Goal: Check status: Check status

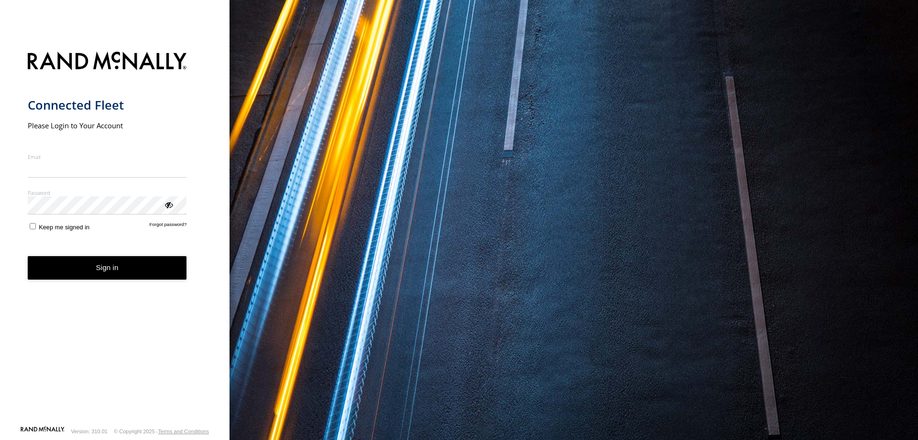
type input "**********"
click at [110, 277] on button "Sign in" at bounding box center [107, 267] width 159 height 23
click at [140, 265] on button "Sign in" at bounding box center [107, 267] width 159 height 23
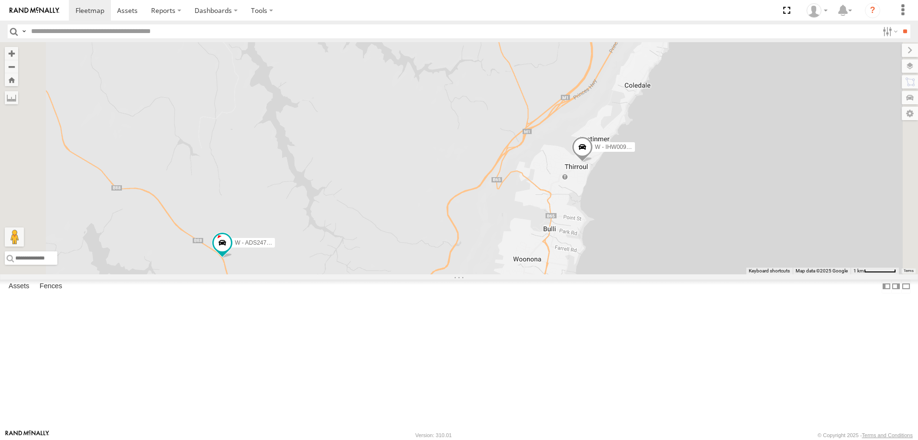
drag, startPoint x: 662, startPoint y: 239, endPoint x: 590, endPoint y: 236, distance: 71.8
click at [590, 236] on div "B - DG93WL - [PERSON_NAME] EWU96U - [PERSON_NAME] DK38UF - [PERSON_NAME] DN88VL…" at bounding box center [459, 158] width 918 height 232
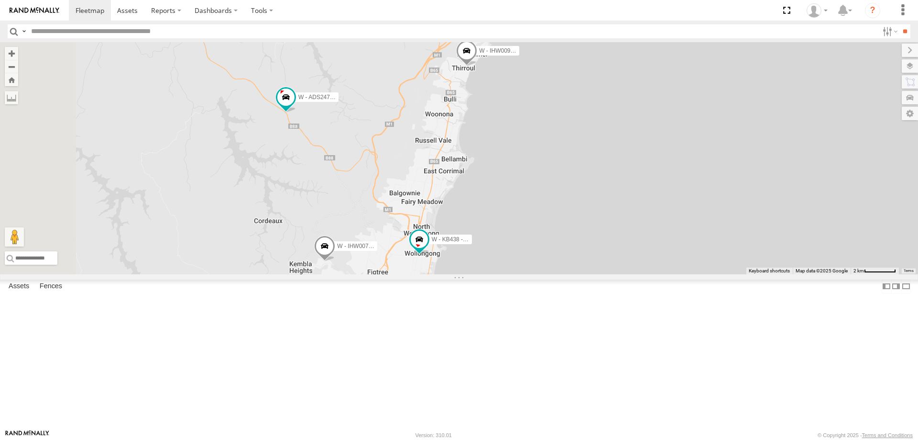
drag, startPoint x: 573, startPoint y: 169, endPoint x: 582, endPoint y: 133, distance: 38.1
click at [582, 133] on div "B - DG93WL - [PERSON_NAME] EWU96U - [PERSON_NAME] DK38UF - [PERSON_NAME] DN88VL…" at bounding box center [459, 158] width 918 height 232
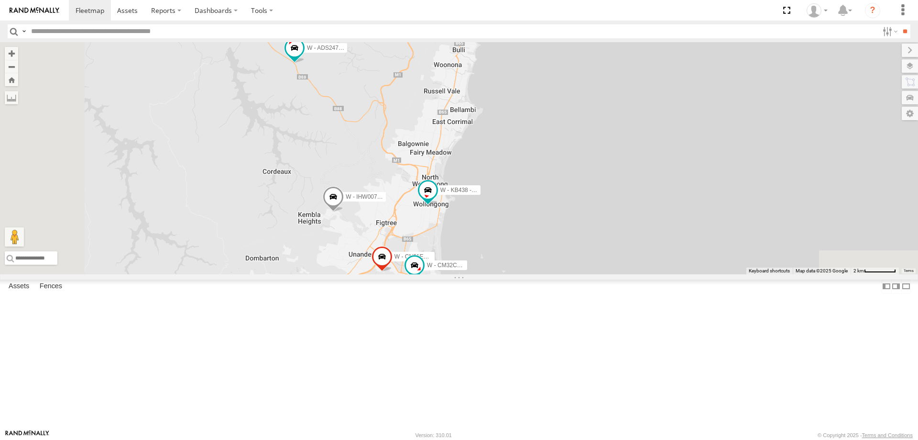
drag, startPoint x: 553, startPoint y: 204, endPoint x: 554, endPoint y: 189, distance: 14.4
click at [554, 189] on div "B - DG93WL - [PERSON_NAME] EWU96U - [PERSON_NAME] DK38UF - [PERSON_NAME] DN88VL…" at bounding box center [459, 158] width 918 height 232
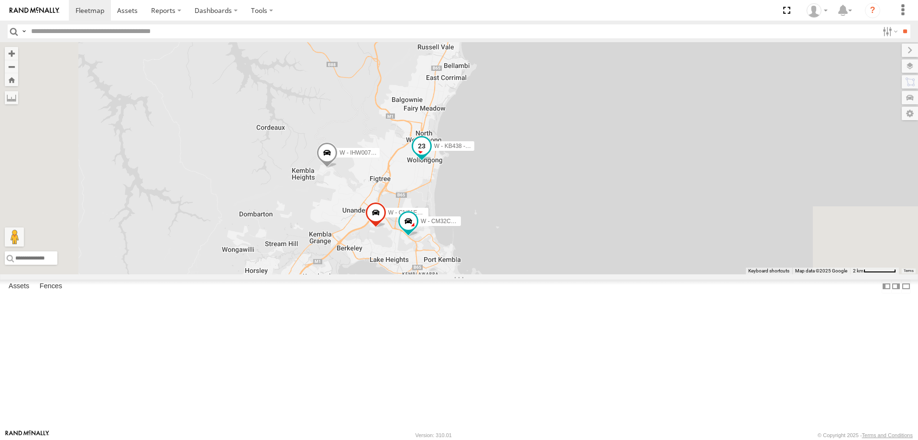
drag, startPoint x: 538, startPoint y: 195, endPoint x: 533, endPoint y: 165, distance: 30.1
click at [533, 153] on div "B - DG93WL - [PERSON_NAME] EWU96U - [PERSON_NAME] DK38UF - [PERSON_NAME] DN88VL…" at bounding box center [459, 158] width 918 height 232
